Goal: Information Seeking & Learning: Learn about a topic

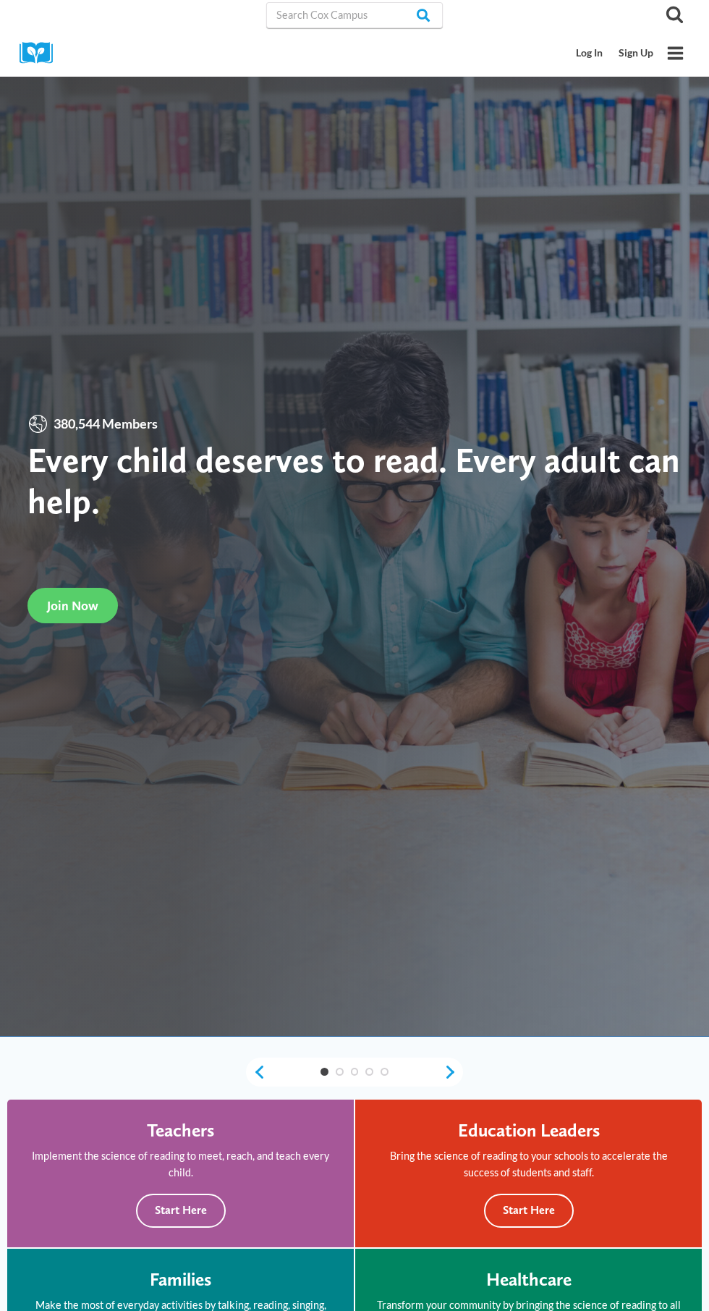
click at [44, 42] on img at bounding box center [41, 53] width 43 height 22
click at [363, 14] on input "Search in [URL][DOMAIN_NAME]" at bounding box center [354, 15] width 177 height 26
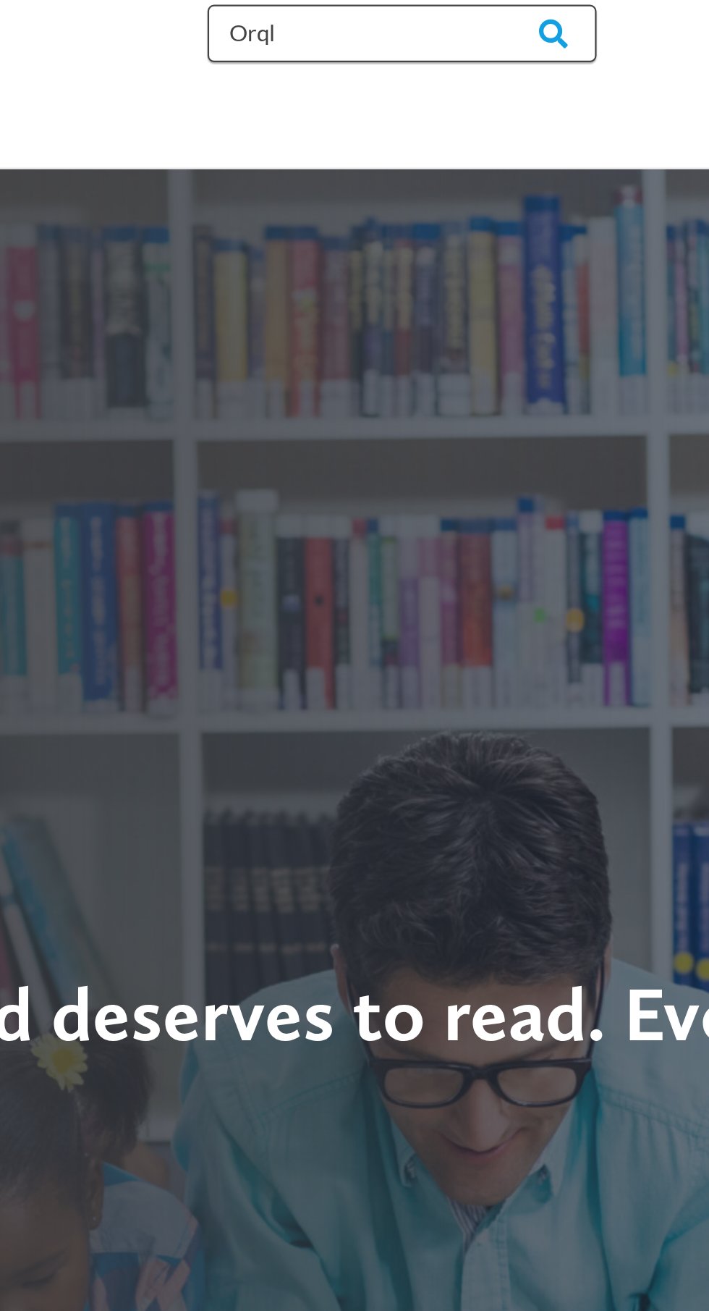
type input "Orql"
type input "Oral language"
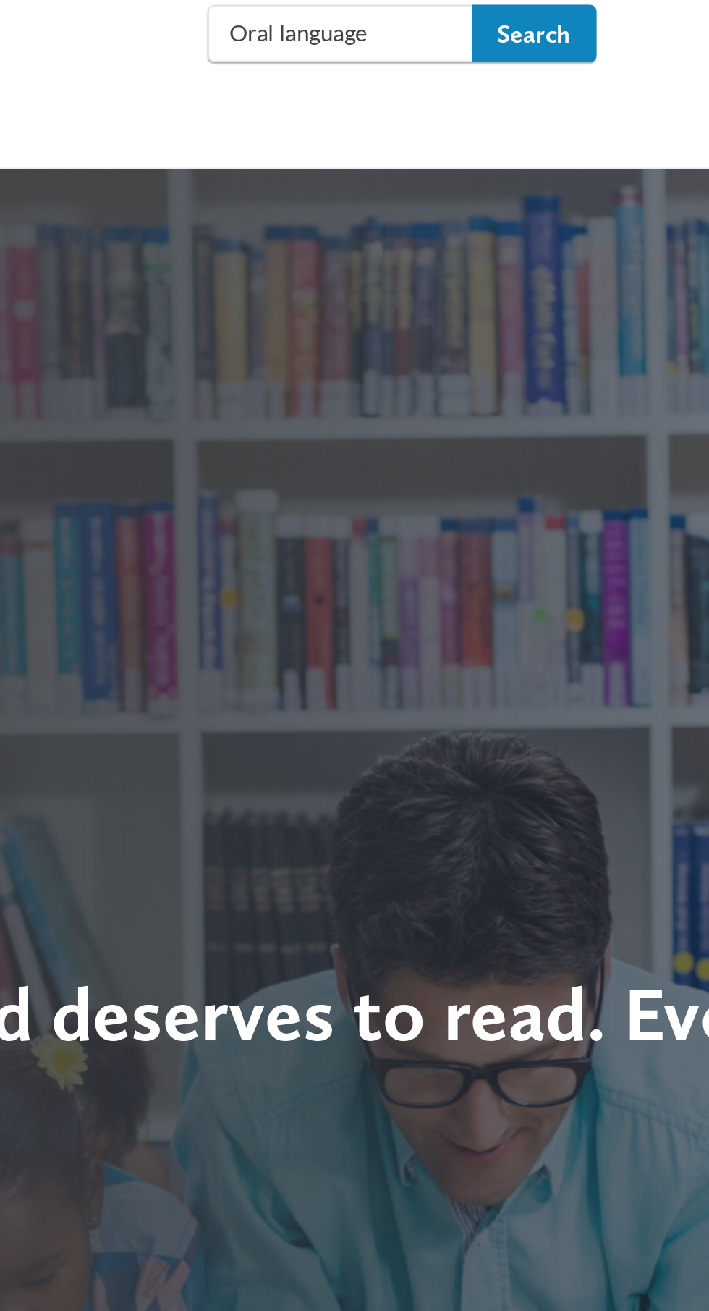
click at [437, 10] on input "Search" at bounding box center [415, 15] width 56 height 26
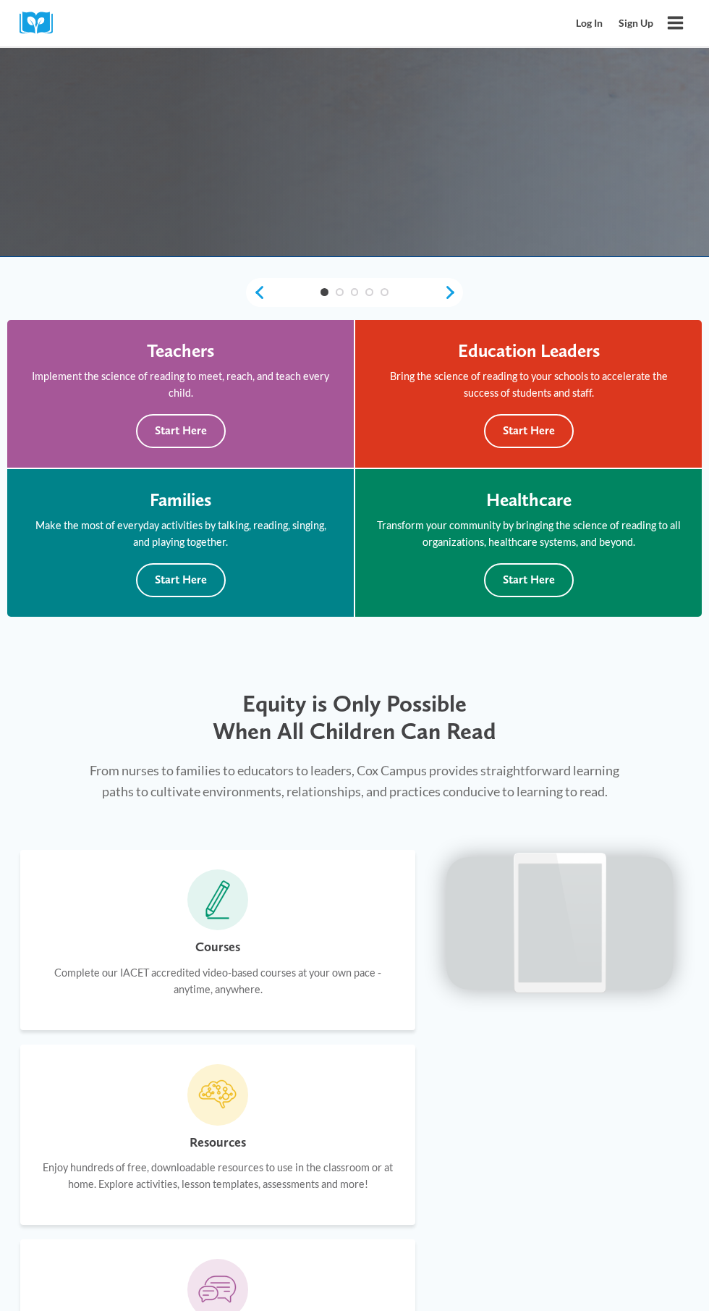
scroll to position [786, 0]
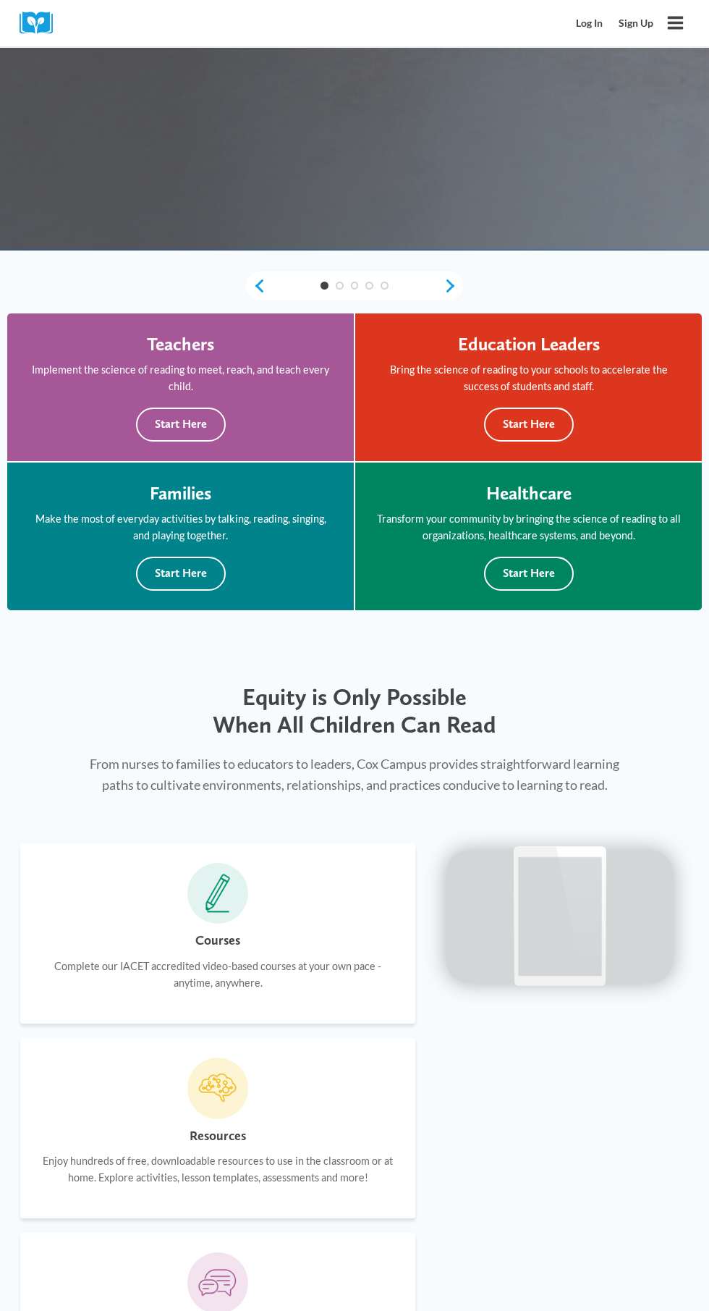
click at [257, 948] on div "Courses Complete our IACET accredited video-based courses at your own pace - an…" at bounding box center [218, 967] width 356 height 74
click at [243, 893] on span at bounding box center [218, 893] width 61 height 61
click at [224, 914] on span at bounding box center [218, 893] width 61 height 61
click at [232, 946] on h6 "Courses" at bounding box center [217, 940] width 45 height 21
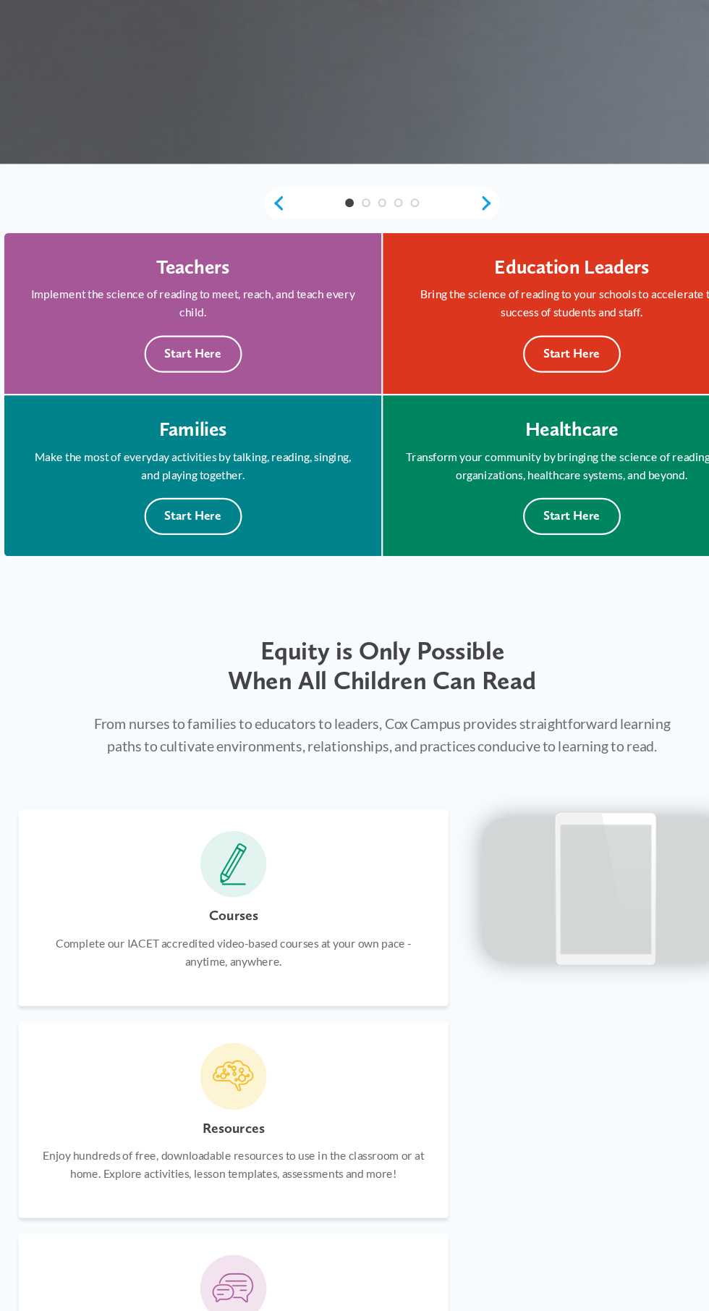
scroll to position [787, 0]
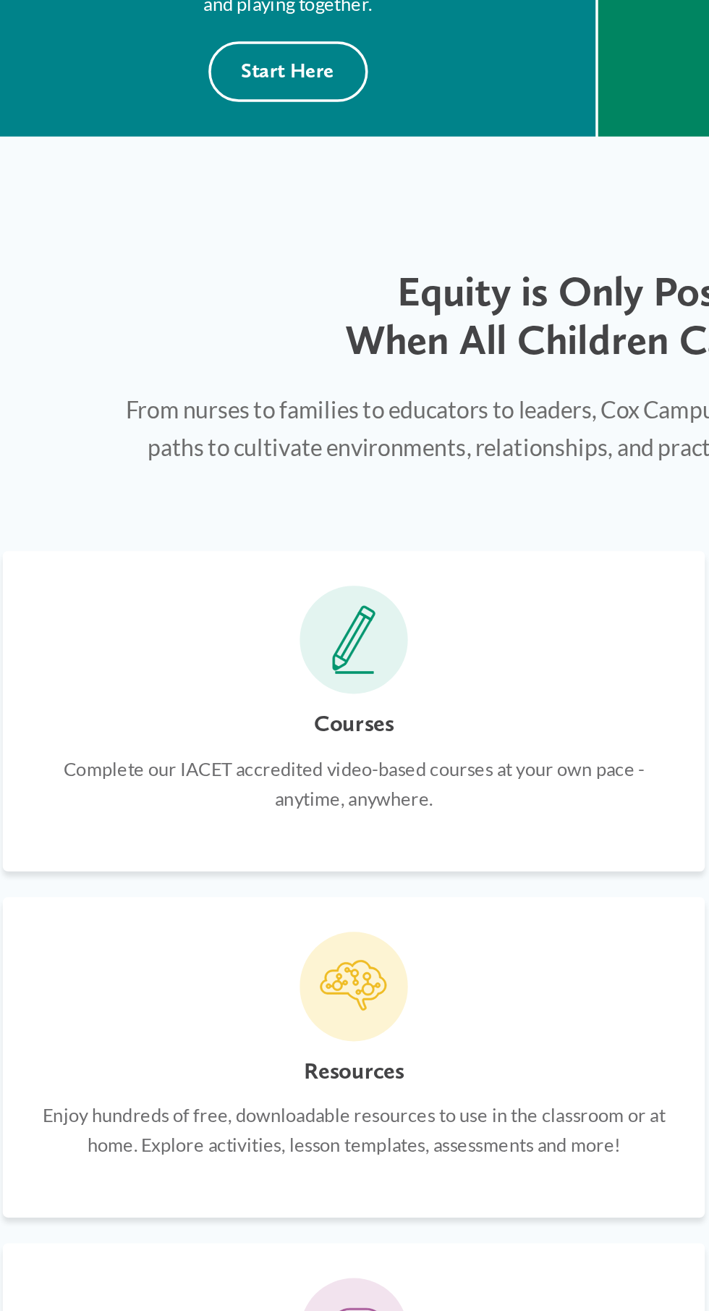
click at [212, 940] on h6 "Courses" at bounding box center [217, 940] width 45 height 21
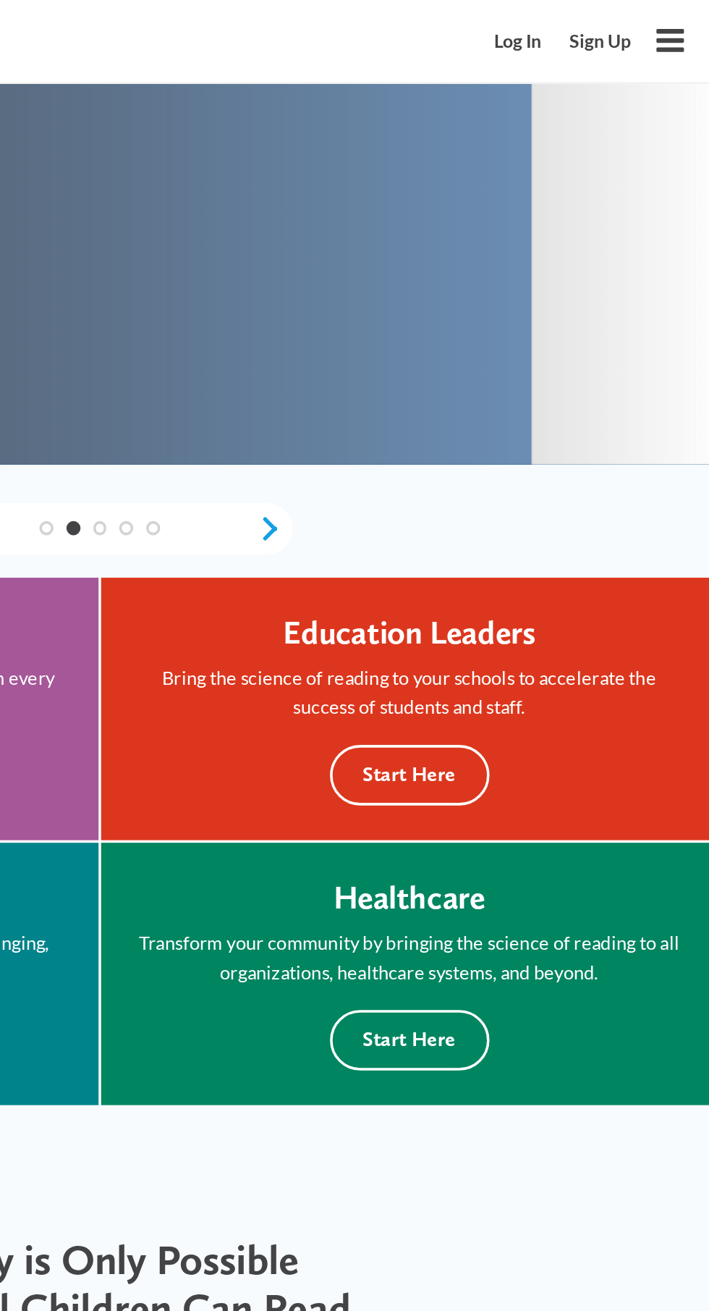
scroll to position [775, 0]
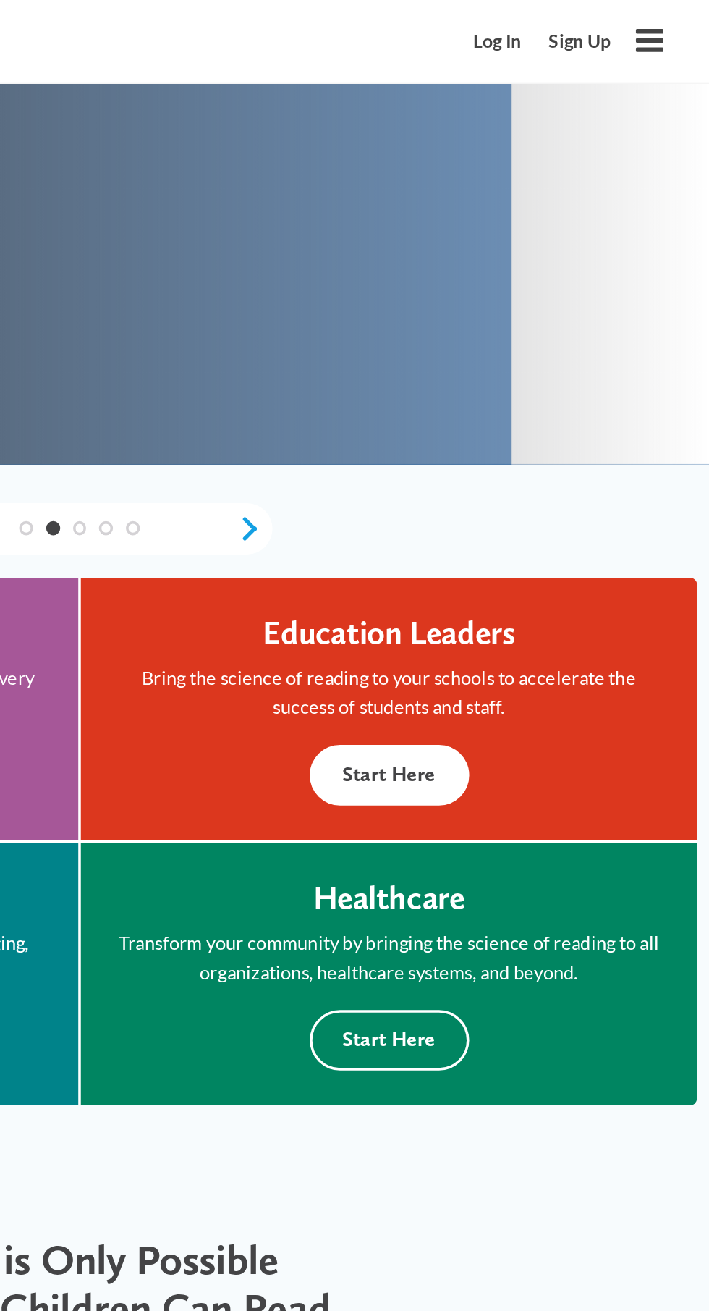
click at [531, 420] on button "Start Here" at bounding box center [529, 436] width 90 height 34
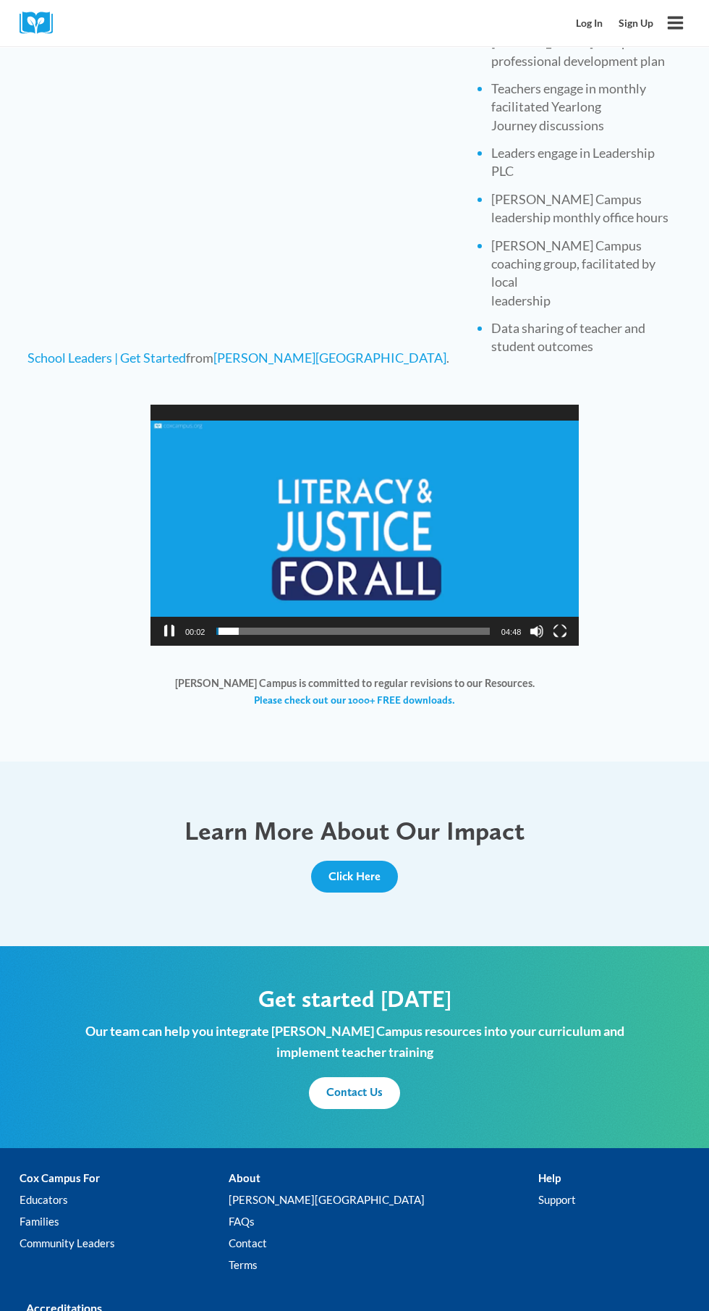
scroll to position [873, 0]
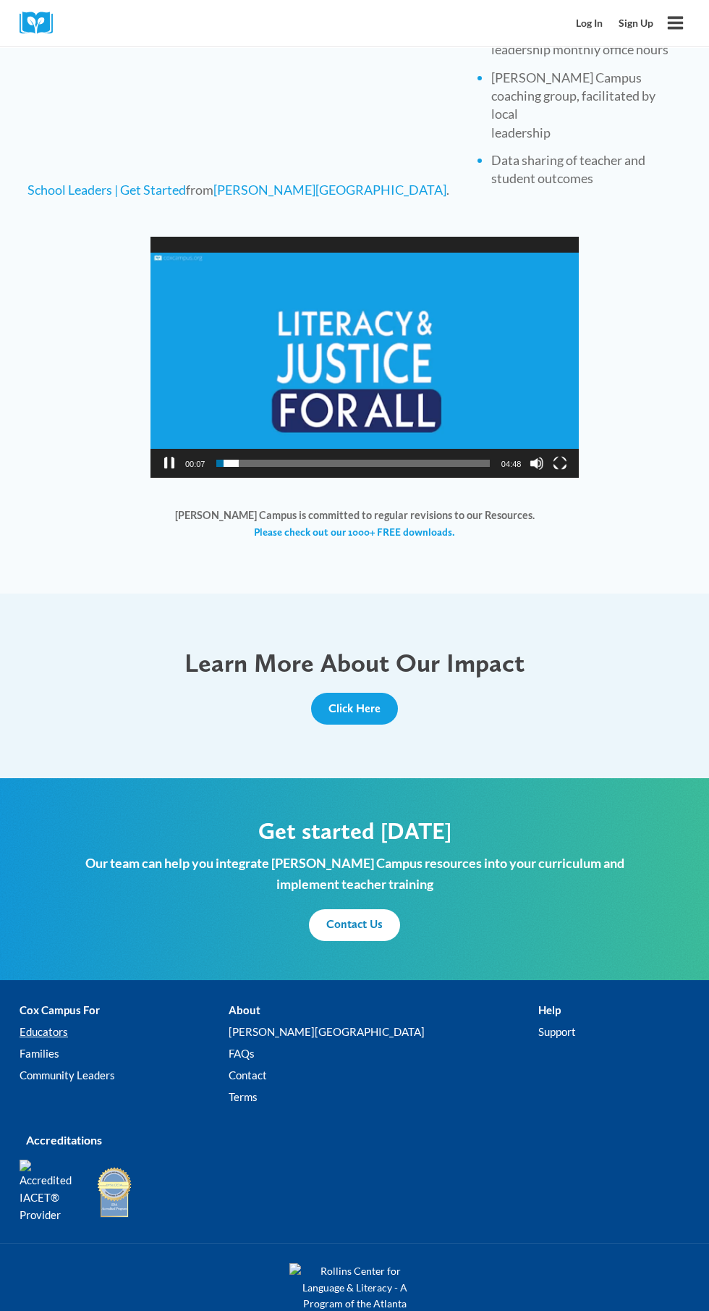
click at [78, 1027] on link "Educators" at bounding box center [124, 1033] width 209 height 22
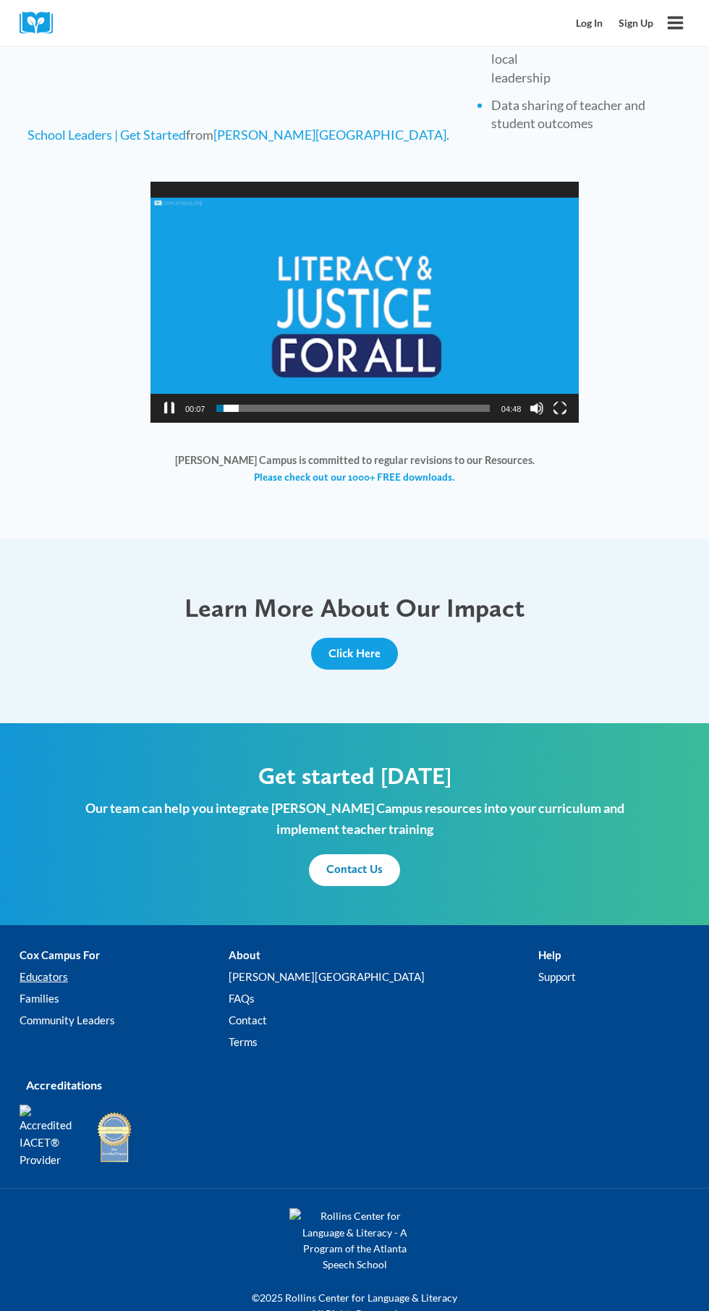
scroll to position [974, 0]
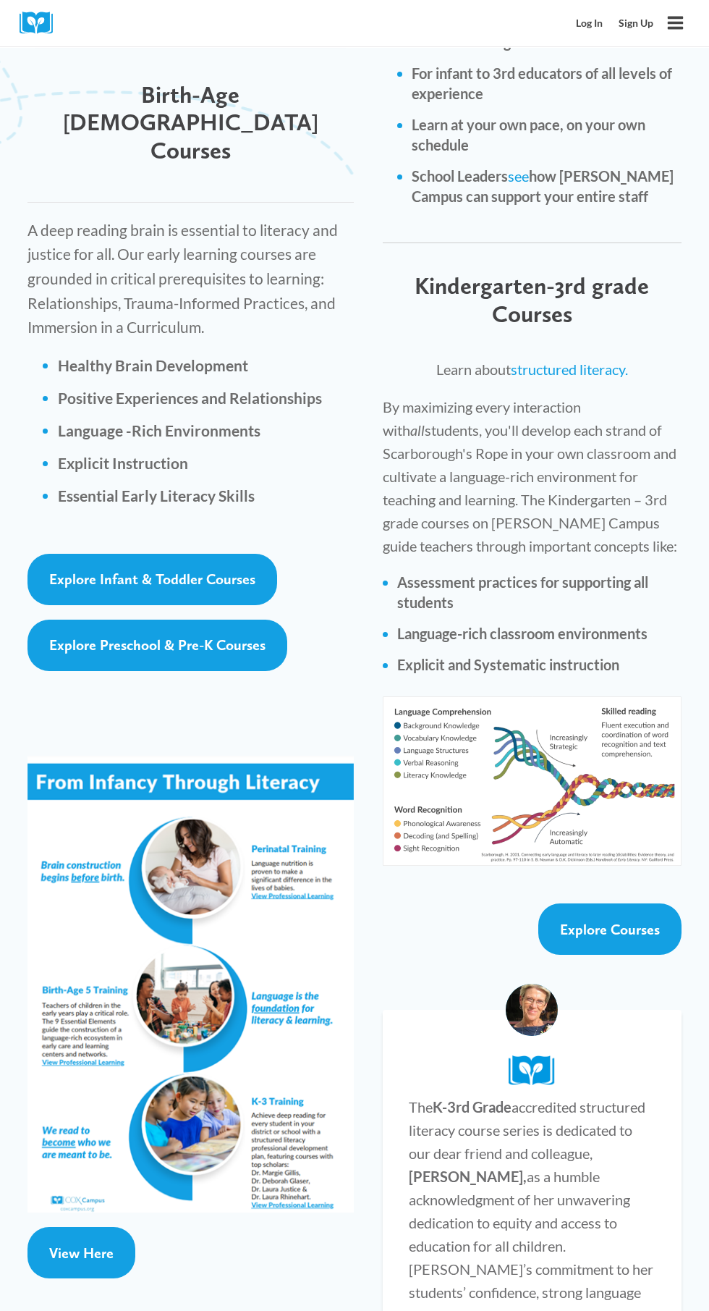
scroll to position [2111, 0]
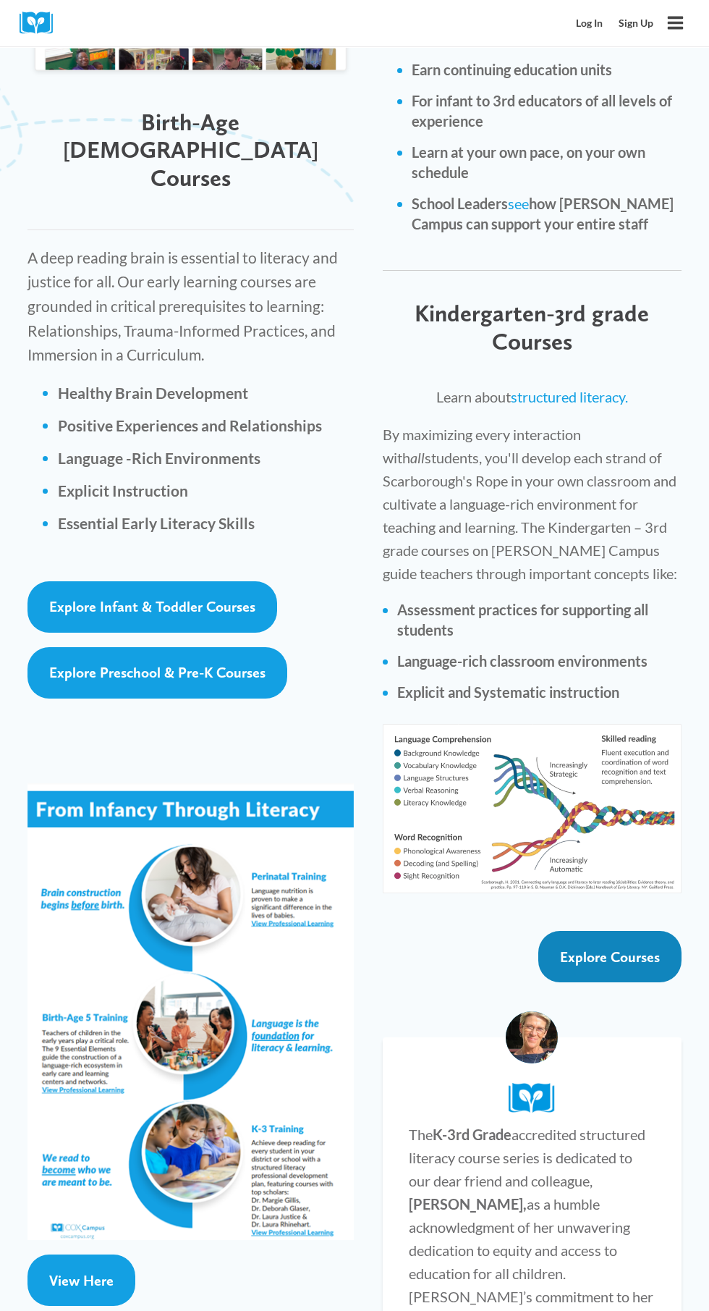
click at [654, 940] on link "Explore Courses" at bounding box center [610, 956] width 143 height 51
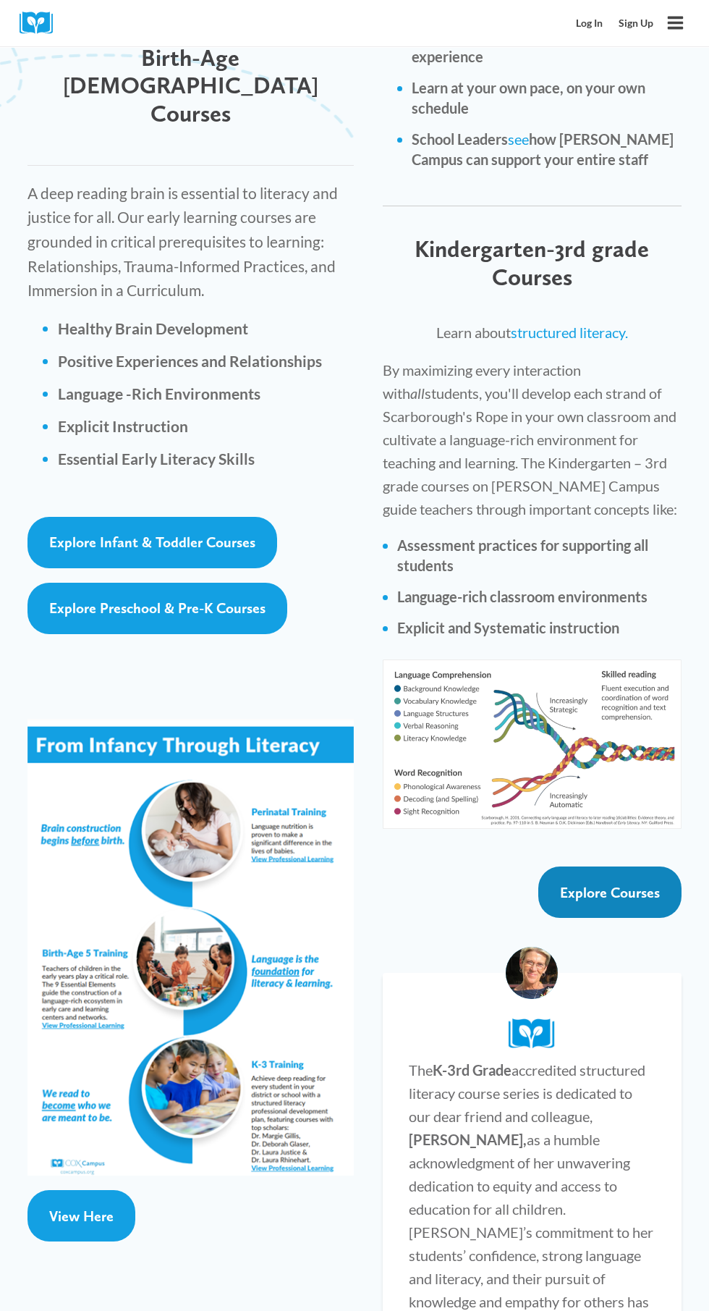
scroll to position [2221, 0]
